Goal: Task Accomplishment & Management: Manage account settings

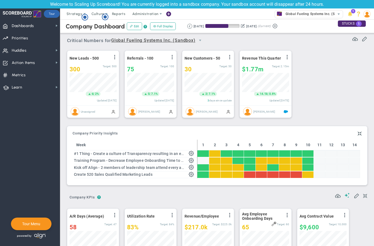
click at [202, 153] on div at bounding box center [202, 153] width 11 height 7
click at [93, 133] on span "Company Priority Insights" at bounding box center [94, 134] width 45 height 4
click at [81, 133] on span "Company Priority Insights" at bounding box center [94, 134] width 45 height 4
click at [107, 135] on span "Company Priority Insights" at bounding box center [94, 134] width 45 height 4
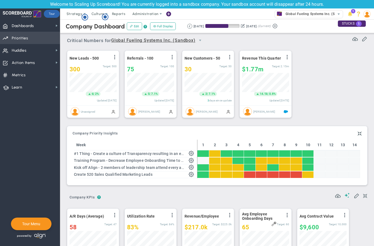
click at [24, 38] on span "Priorities" at bounding box center [20, 38] width 16 height 11
click at [38, 43] on span "Priorities Projects OKR Tree Priorities Projects OKRs" at bounding box center [30, 38] width 60 height 12
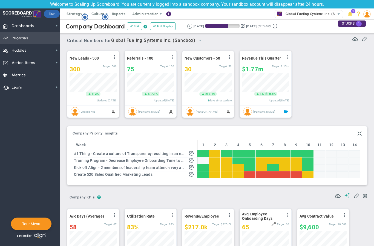
click at [39, 35] on span "Priorities Projects OKR Tree Priorities Projects OKRs" at bounding box center [30, 38] width 60 height 12
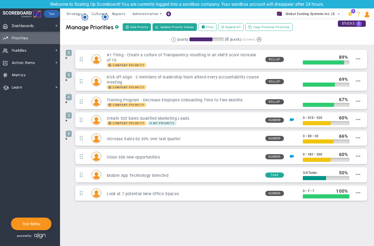
click at [66, 60] on span at bounding box center [66, 58] width 4 height 4
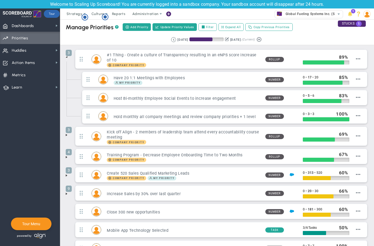
click at [66, 60] on li "3 #1 Thing - Create a culture of Transparency resulting in an eNPS score increa…" at bounding box center [217, 88] width 302 height 77
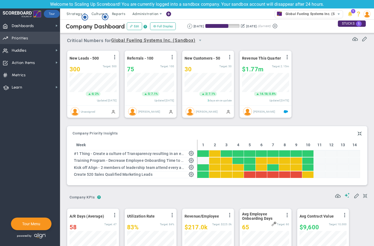
click at [29, 37] on span "Priorities Projects OKR Tree Priorities Projects OKRs" at bounding box center [30, 38] width 60 height 12
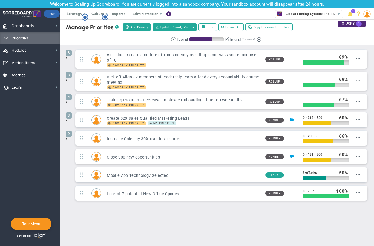
click at [67, 123] on span at bounding box center [66, 120] width 4 height 4
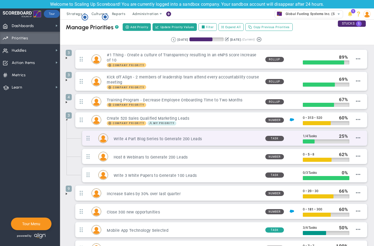
click at [160, 141] on h3 "Write 4 Part Blog Series to Generate 200 Leads" at bounding box center [186, 138] width 147 height 5
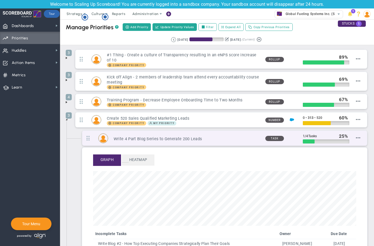
scroll to position [63, 263]
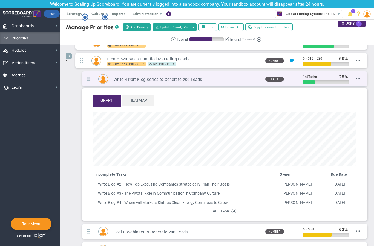
click at [162, 80] on h3 "Write 4 Part Blog Series to Generate 200 Leads" at bounding box center [186, 79] width 147 height 5
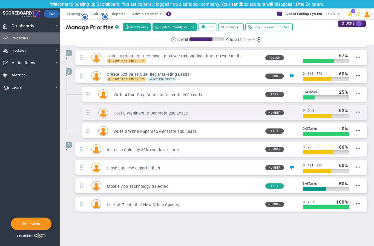
click at [167, 114] on h3 "Host 8 Webinars to Generate 200 Leads" at bounding box center [186, 113] width 147 height 5
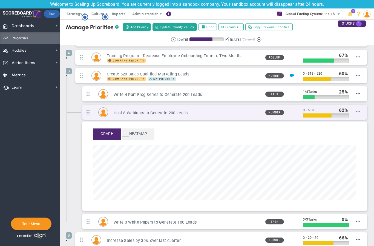
click at [164, 109] on div "Host 8 Webinars to Generate 200 Leads" at bounding box center [184, 112] width 153 height 7
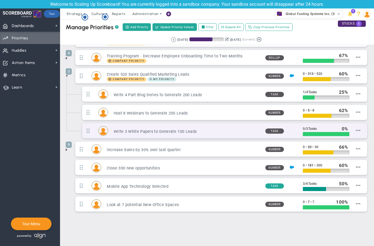
click at [158, 129] on h3 "Write 3 White Papers to Generate 100 Leads" at bounding box center [186, 131] width 147 height 5
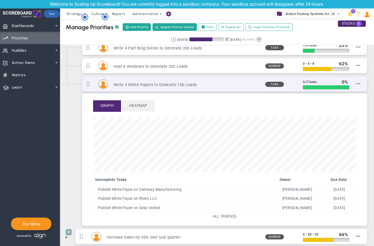
click at [156, 87] on h3 "Write 3 White Papers to Generate 100 Leads" at bounding box center [186, 84] width 147 height 5
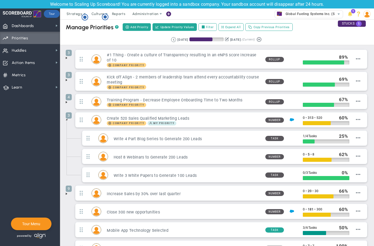
click at [66, 119] on span at bounding box center [66, 119] width 4 height 4
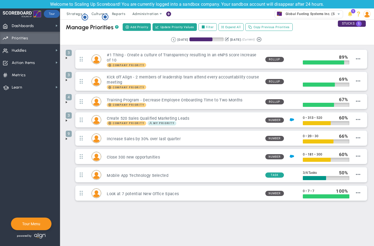
click at [66, 119] on span at bounding box center [66, 120] width 4 height 4
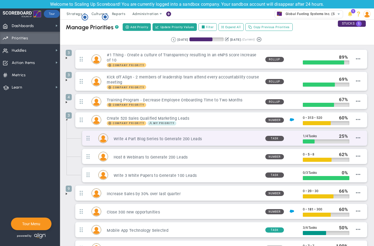
click at [150, 141] on h3 "Write 4 Part Blog Series to Generate 200 Leads" at bounding box center [186, 138] width 147 height 5
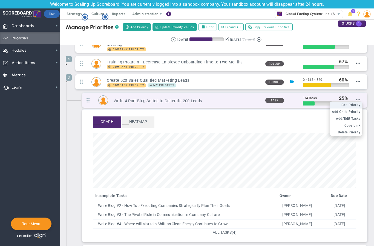
click at [356, 106] on span "Edit Priority" at bounding box center [350, 105] width 19 height 4
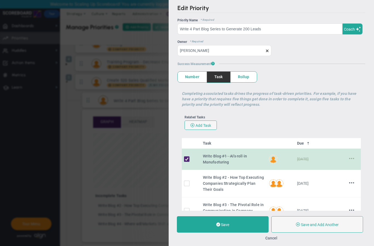
click at [156, 136] on div "Edit Priority OKR Name Priority Name Write 4 Part Blog Series to Generate 200 L…" at bounding box center [187, 123] width 374 height 246
click at [272, 240] on button "Cancel" at bounding box center [271, 238] width 12 height 4
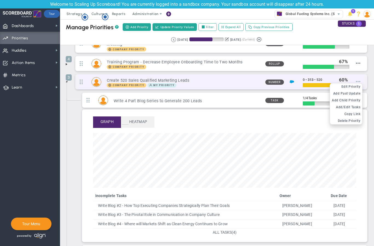
click at [357, 80] on span at bounding box center [358, 81] width 4 height 4
click at [359, 82] on span at bounding box center [358, 81] width 4 height 4
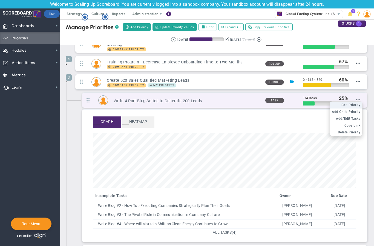
click at [359, 102] on li "Edit OKR Edit Priority" at bounding box center [346, 105] width 32 height 7
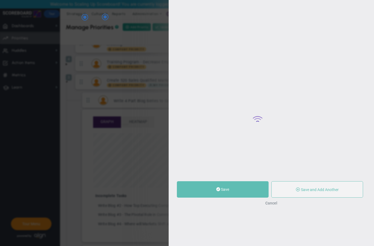
type input "Write 4 Part Blog Series to Generate 200 Leads"
type input "0"
type input "1"
type input "4"
radio input "true"
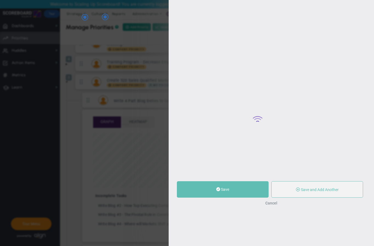
type input "Miguel Cabrera"
type input "0"
type input "1"
type input "4"
radio input "true"
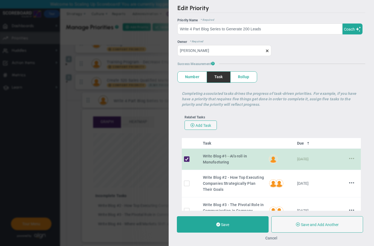
click at [268, 237] on button "Cancel" at bounding box center [271, 238] width 12 height 4
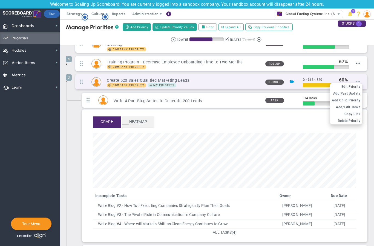
click at [360, 82] on span at bounding box center [358, 81] width 4 height 4
click at [347, 107] on span "Add/Edit Tasks" at bounding box center [348, 107] width 24 height 4
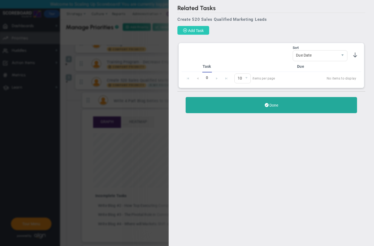
click at [202, 31] on span "Add Task" at bounding box center [196, 30] width 16 height 4
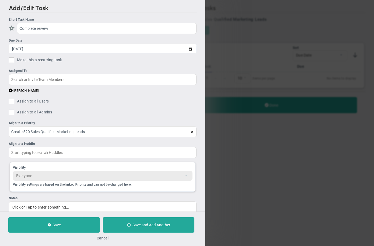
type input "Complete reivew"
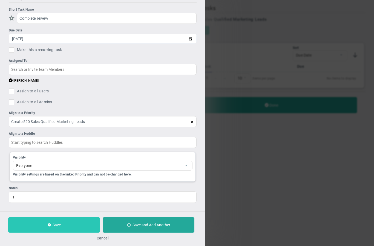
scroll to position [11, 0]
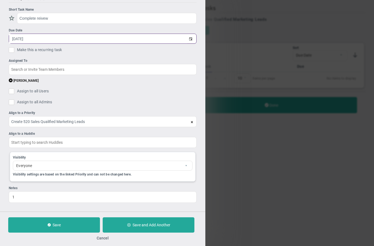
type input "9/20/2025"
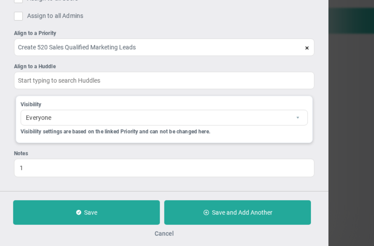
scroll to position [0, 0]
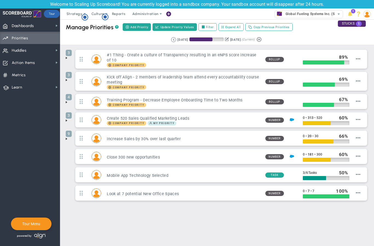
click at [66, 121] on span at bounding box center [66, 120] width 4 height 4
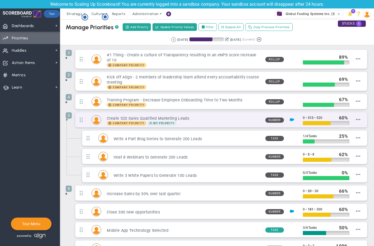
click at [361, 119] on div "3 Create 520 Sales Qualified Marketing Leads Company Priority My Priority Numbe…" at bounding box center [221, 119] width 292 height 15
click at [356, 120] on span at bounding box center [358, 119] width 4 height 4
click at [353, 145] on span "Add/Edit Tasks" at bounding box center [348, 145] width 24 height 4
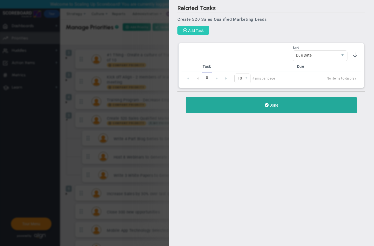
click at [196, 33] on button "Add Task" at bounding box center [193, 30] width 32 height 9
checkbox input "false"
type input "9/19/2025"
checkbox input "false"
type input "Create 520 Sales Qualified Marketing Leads"
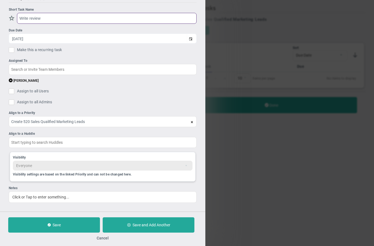
scroll to position [11, 0]
type input "Write review"
click at [174, 97] on ul "Short Task Name Write review Due Date 9/19/2025 Make this a recurring task You …" at bounding box center [103, 105] width 188 height 196
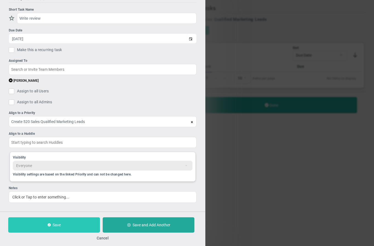
click at [69, 222] on button "Save" at bounding box center [54, 224] width 92 height 15
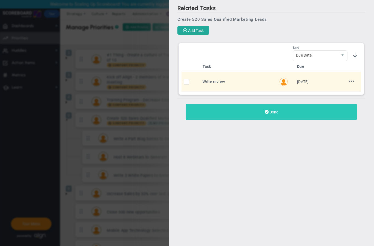
click at [272, 113] on span "Done" at bounding box center [273, 112] width 9 height 4
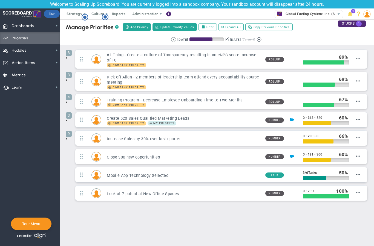
click at [64, 122] on div "Manage OKRs ? Manage Priorities ? Manage Projects ? Create Project Add Priority…" at bounding box center [216, 127] width 313 height 216
click at [68, 121] on span at bounding box center [66, 120] width 4 height 4
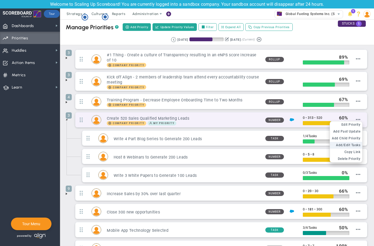
click at [356, 146] on span "Add/Edit Tasks" at bounding box center [348, 145] width 24 height 4
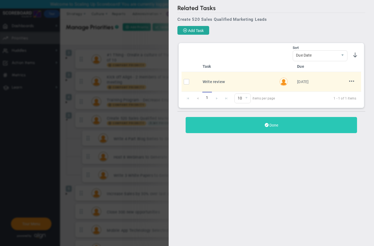
click at [242, 126] on button "Done" at bounding box center [270, 125] width 171 height 16
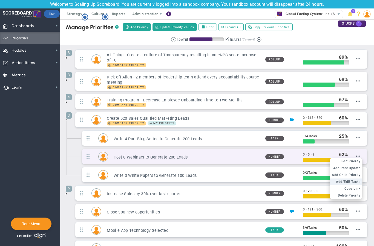
click at [348, 184] on span "Add/Edit Tasks" at bounding box center [348, 182] width 24 height 4
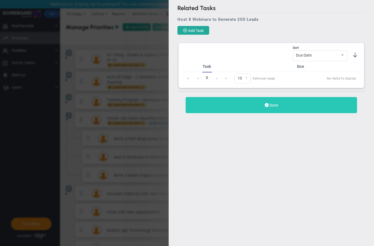
click at [301, 110] on button "Done" at bounding box center [270, 105] width 171 height 16
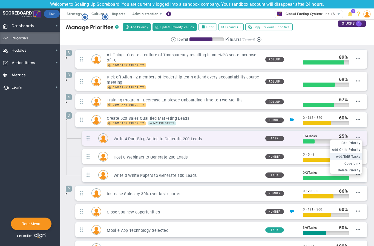
click at [356, 158] on span "Add/Edit Tasks" at bounding box center [348, 157] width 24 height 4
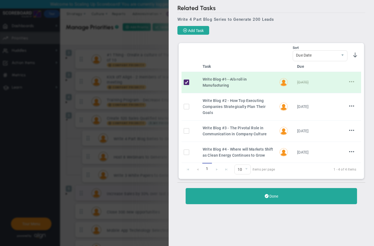
click at [263, 196] on button "Done" at bounding box center [270, 196] width 171 height 16
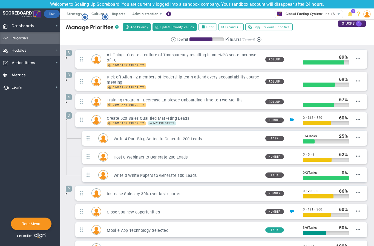
click at [57, 50] on span at bounding box center [56, 50] width 4 height 4
click at [55, 62] on span at bounding box center [56, 62] width 4 height 4
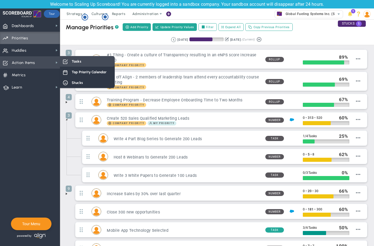
click at [71, 62] on div "Tasks" at bounding box center [87, 61] width 55 height 11
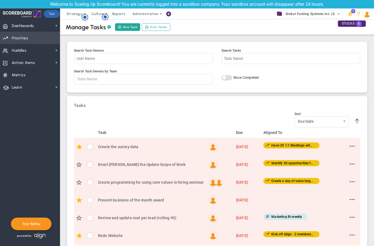
click at [42, 38] on span "Priorities Projects OKR Tree Priorities Projects OKRs" at bounding box center [30, 38] width 60 height 12
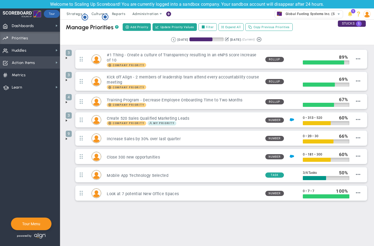
click at [39, 66] on span "Action Items Action Items" at bounding box center [30, 62] width 60 height 12
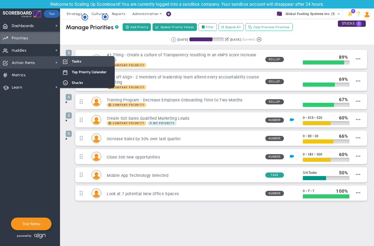
click at [76, 59] on span "Tasks" at bounding box center [77, 61] width 10 height 5
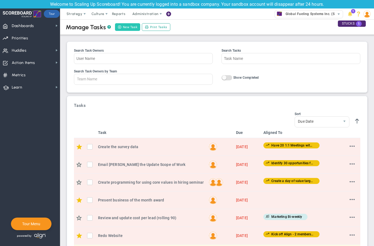
click at [128, 27] on button "New Task" at bounding box center [127, 27] width 25 height 8
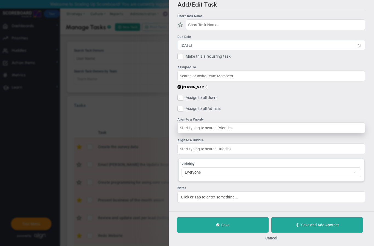
scroll to position [4, 0]
click at [221, 128] on input "text" at bounding box center [271, 128] width 188 height 11
type input "D"
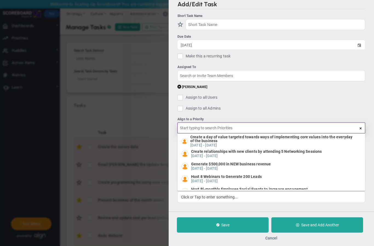
scroll to position [0, 0]
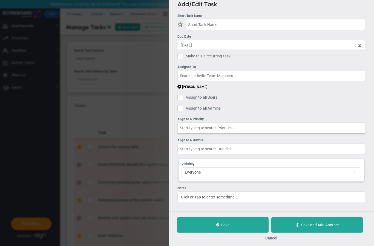
click at [67, 120] on div "Add/Edit Task Short Task Name Due Date 9/19/2025 Make this a recurring task You…" at bounding box center [187, 123] width 374 height 246
click at [269, 238] on button "Cancel" at bounding box center [271, 238] width 12 height 4
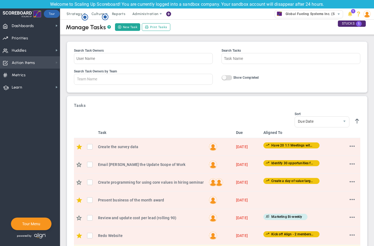
click at [56, 63] on span at bounding box center [56, 62] width 4 height 4
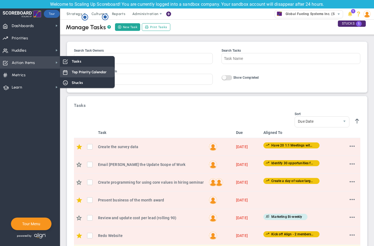
click at [78, 69] on div "Top Priority Calendar" at bounding box center [87, 72] width 55 height 11
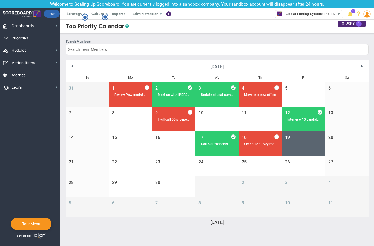
click at [314, 15] on span "Global Fueling Systems Inc. (Sandbox)" at bounding box center [315, 13] width 65 height 7
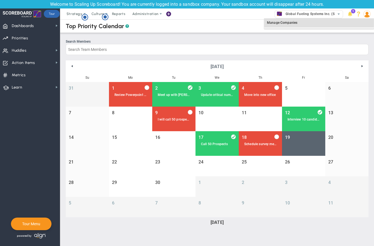
click at [196, 39] on div "Top Priority Calendar ? Search Members September 2025 Su Mo Tu We Th Fr Sa 31 1…" at bounding box center [217, 123] width 302 height 211
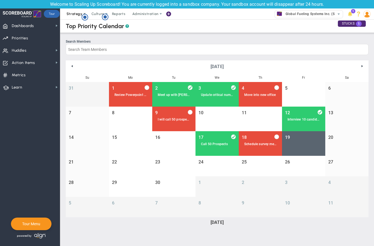
click at [77, 15] on span "Strategy" at bounding box center [74, 14] width 16 height 4
click at [98, 14] on span "Culture" at bounding box center [97, 14] width 13 height 4
click at [159, 40] on div "Search Members" at bounding box center [217, 42] width 302 height 4
click at [159, 44] on input "Search Members" at bounding box center [217, 49] width 302 height 11
click at [32, 76] on span "Metrics Metrics" at bounding box center [30, 75] width 60 height 12
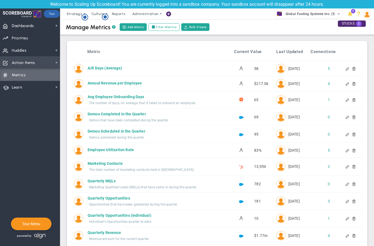
click at [37, 64] on span "Action Items Action Items" at bounding box center [30, 62] width 60 height 12
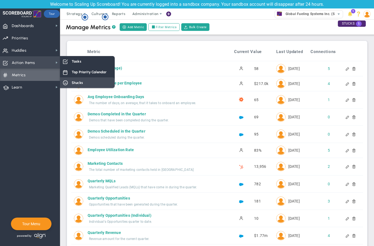
click at [78, 81] on span "Stucks" at bounding box center [77, 82] width 11 height 5
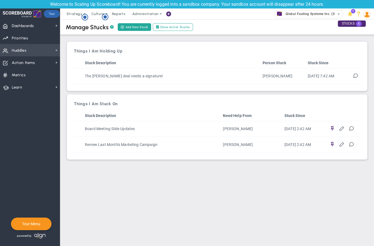
click at [38, 47] on span "Huddles Huddles" at bounding box center [30, 50] width 60 height 12
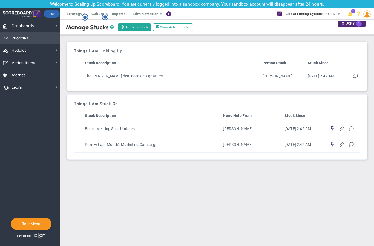
click at [42, 39] on span "Priorities Projects OKR Tree Priorities Projects OKRs" at bounding box center [30, 38] width 60 height 12
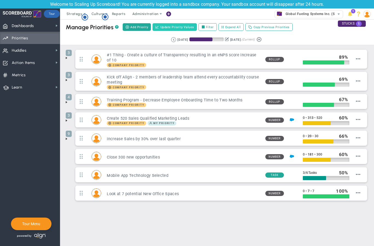
click at [176, 29] on span "Update Priority Values" at bounding box center [177, 27] width 34 height 5
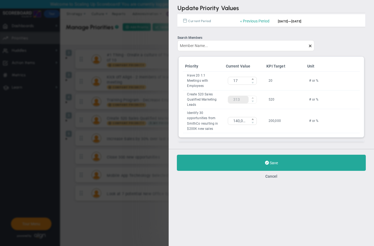
click at [136, 53] on div "Update OKR Values Update Priority Values « Previous Period 7/20/2025 — 10/18/20…" at bounding box center [187, 123] width 374 height 246
click at [273, 179] on button "Cancel" at bounding box center [271, 176] width 12 height 4
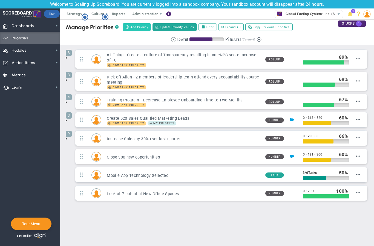
click at [138, 25] on span "Add Priority" at bounding box center [139, 27] width 18 height 5
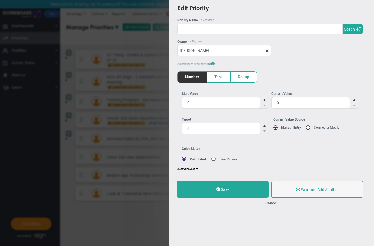
click at [219, 77] on span "Task" at bounding box center [218, 77] width 23 height 11
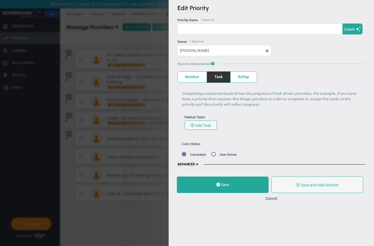
click at [245, 76] on span "Rollup" at bounding box center [243, 77] width 26 height 11
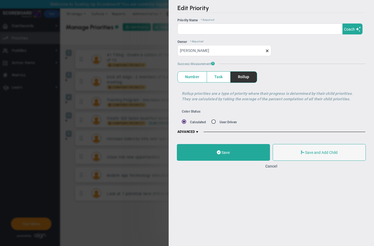
click at [193, 78] on span "Number" at bounding box center [191, 77] width 29 height 11
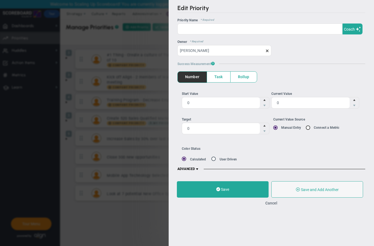
click at [246, 79] on span "Rollup" at bounding box center [243, 77] width 26 height 11
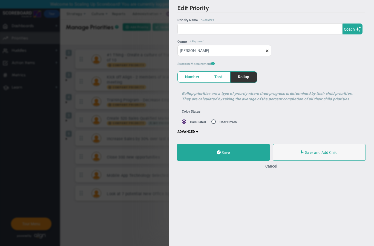
click at [194, 80] on span "Number" at bounding box center [191, 77] width 29 height 11
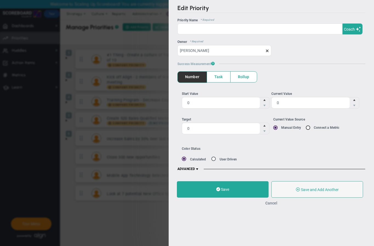
click at [272, 205] on button "Cancel" at bounding box center [271, 203] width 12 height 4
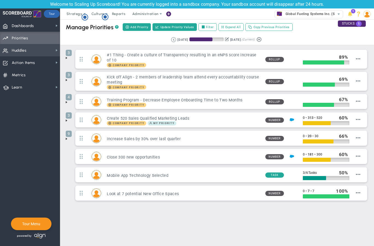
click at [42, 52] on span "Huddles Huddles" at bounding box center [30, 50] width 60 height 12
click at [54, 49] on span "Huddles Huddles" at bounding box center [30, 50] width 60 height 12
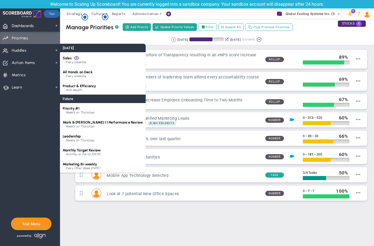
click at [318, 34] on div "Manage OKRs ? Manage Priorities ? Manage Projects ? Create Project Add Priority…" at bounding box center [217, 26] width 324 height 15
click at [367, 15] on img at bounding box center [366, 13] width 7 height 7
click at [310, 42] on div "Retrieving period... 7/20/2025 10/18/2025 (Current)" at bounding box center [217, 39] width 324 height 11
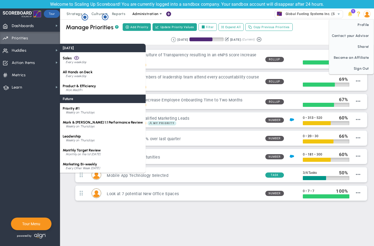
click at [150, 16] on span "Administration" at bounding box center [145, 13] width 35 height 11
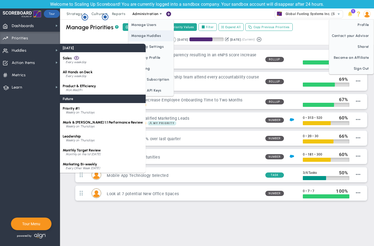
click at [150, 37] on span "Manage Huddles" at bounding box center [150, 35] width 45 height 11
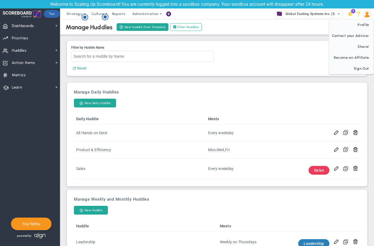
click at [13, 129] on nav "Dashboards Dashboards My Dashboard Company Dashboard Annual Initiatives" at bounding box center [30, 132] width 60 height 227
click at [159, 28] on button "New Huddle from Template" at bounding box center [143, 27] width 52 height 8
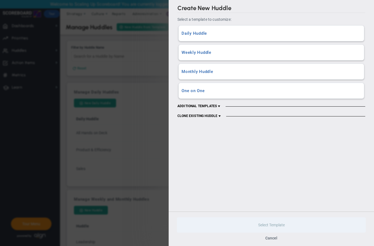
click at [201, 72] on h3 "Monthly Huddle" at bounding box center [270, 71] width 179 height 5
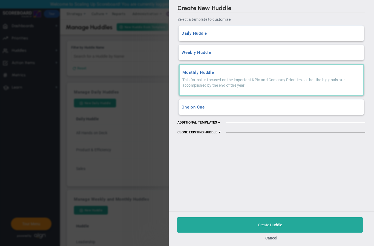
click at [199, 53] on h3 "Weekly Huddle" at bounding box center [270, 52] width 179 height 5
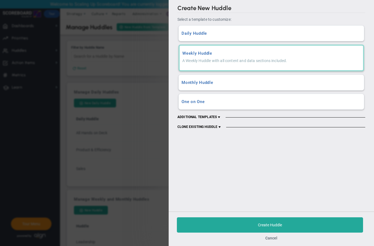
click at [197, 117] on span "ADDITIONAL TEMPLATES" at bounding box center [199, 117] width 44 height 4
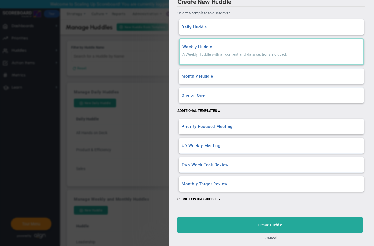
scroll to position [7, 0]
click at [201, 196] on div "Daily Huddle A Daily Huddle with all content and data sections included. Weekly…" at bounding box center [271, 110] width 188 height 183
click at [202, 200] on span "CLONE EXISTING HUDDLE" at bounding box center [199, 199] width 44 height 4
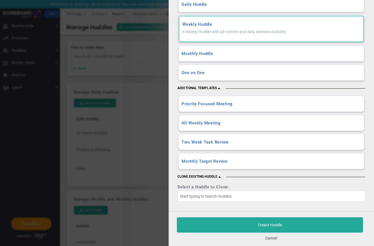
scroll to position [30, 0]
click at [274, 238] on button "Cancel" at bounding box center [271, 238] width 12 height 4
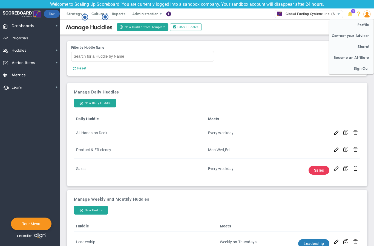
click at [244, 26] on div "Manage Huddles New Huddle from Template Filter Huddles" at bounding box center [217, 26] width 324 height 15
click at [357, 15] on span at bounding box center [357, 13] width 7 height 7
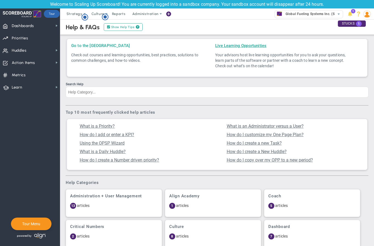
click at [109, 45] on link "Go to the [GEOGRAPHIC_DATA]" at bounding box center [100, 45] width 59 height 5
click at [124, 27] on label "Show Help Tips ?" at bounding box center [123, 27] width 39 height 8
click at [112, 27] on input "Show Help Tips ?" at bounding box center [110, 27] width 4 height 4
checkbox input "false"
click at [136, 26] on span "?" at bounding box center [138, 27] width 4 height 4
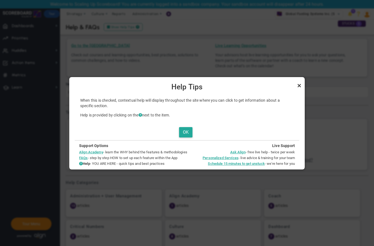
click at [299, 85] on link "Close" at bounding box center [299, 85] width 7 height 7
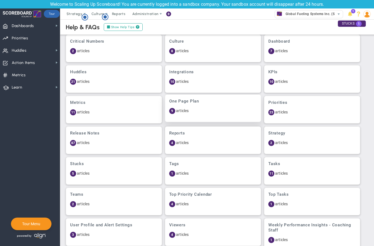
scroll to position [185, 0]
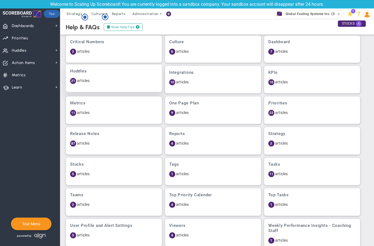
click at [80, 71] on h3 "Huddles" at bounding box center [114, 71] width 88 height 5
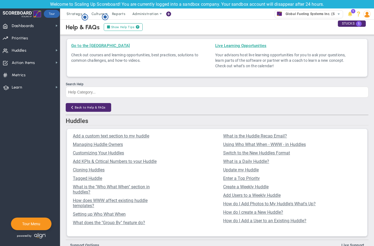
scroll to position [0, 0]
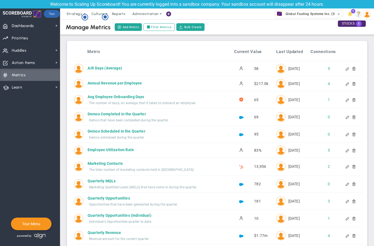
click at [358, 15] on span at bounding box center [357, 13] width 7 height 7
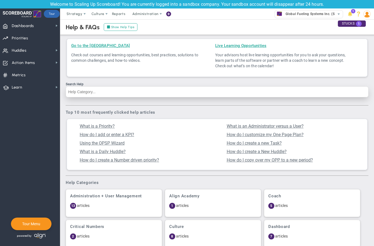
click at [146, 92] on input "Search Help" at bounding box center [217, 91] width 302 height 11
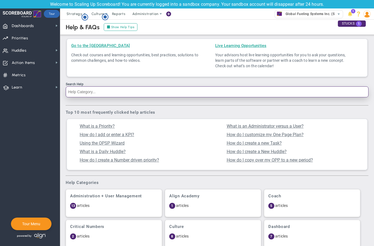
click at [146, 92] on input "Search Help" at bounding box center [217, 91] width 302 height 11
type input "s"
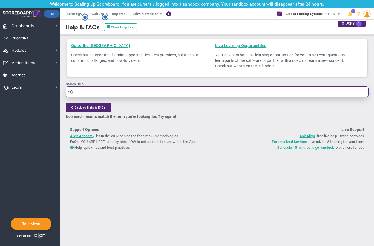
type input "s"
type input "Q"
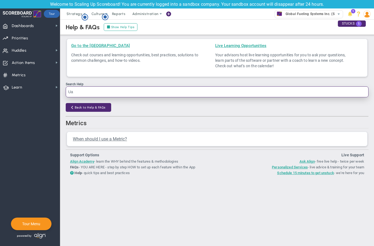
type input "U"
type input "Quarterly"
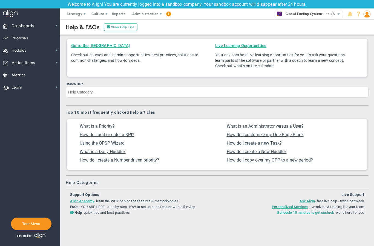
checkbox input "false"
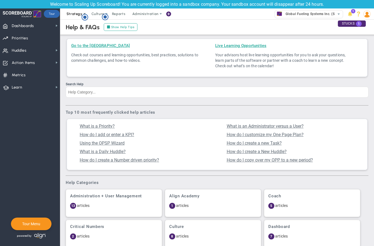
click at [75, 14] on span "Strategy" at bounding box center [74, 14] width 16 height 4
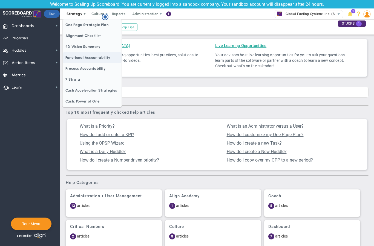
click at [82, 57] on span "Functional Accountability" at bounding box center [92, 57] width 59 height 11
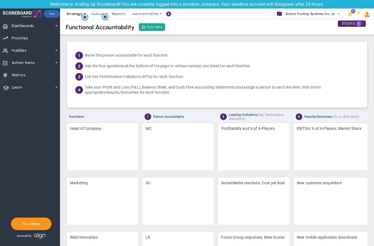
click at [77, 15] on span "Strategy" at bounding box center [74, 14] width 16 height 4
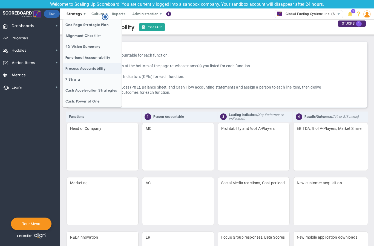
click at [82, 70] on span "Process Accountability" at bounding box center [92, 68] width 59 height 11
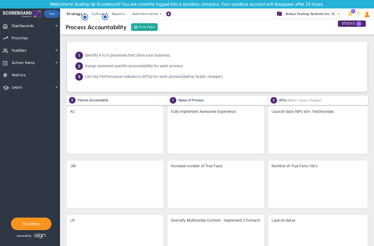
click at [77, 15] on span "Strategy" at bounding box center [74, 14] width 16 height 4
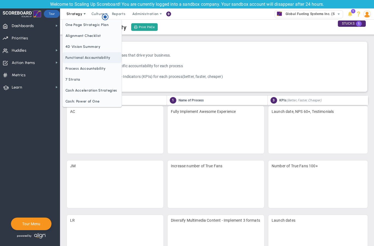
click at [88, 59] on span "Functional Accountability" at bounding box center [92, 57] width 59 height 11
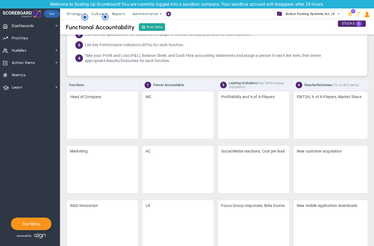
scroll to position [45, 0]
